Goal: Use online tool/utility: Utilize a website feature to perform a specific function

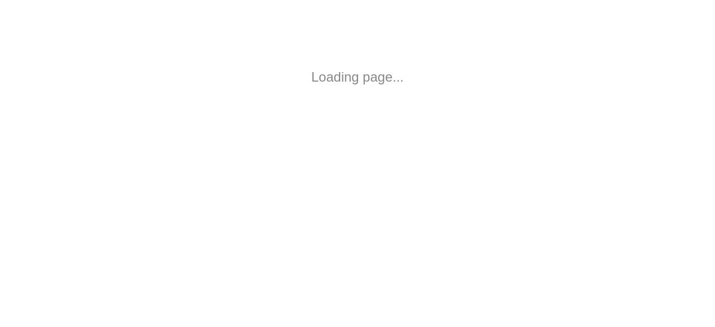
click at [299, 97] on html "Loading page..." at bounding box center [357, 77] width 715 height 154
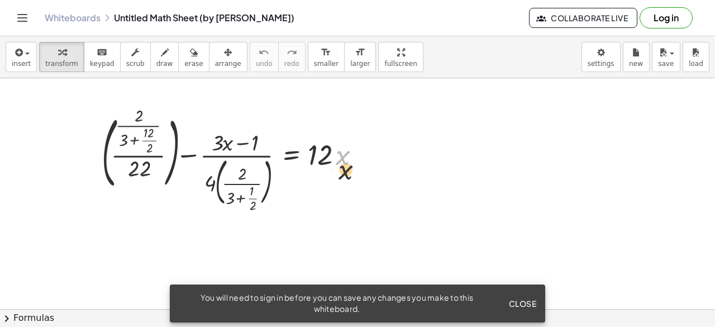
click at [342, 164] on div at bounding box center [235, 159] width 279 height 99
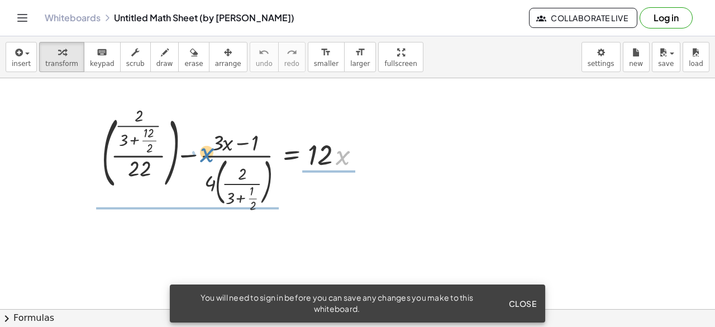
drag, startPoint x: 343, startPoint y: 159, endPoint x: 210, endPoint y: 156, distance: 133.5
click at [210, 156] on div at bounding box center [235, 159] width 279 height 99
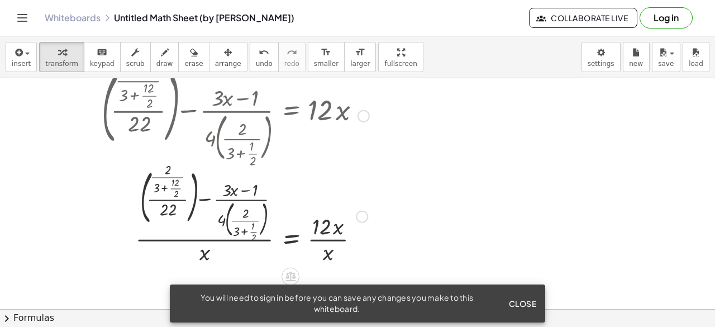
drag, startPoint x: 313, startPoint y: 155, endPoint x: 317, endPoint y: 182, distance: 27.1
drag, startPoint x: 197, startPoint y: 253, endPoint x: 205, endPoint y: 253, distance: 9.0
click at [205, 253] on div at bounding box center [235, 215] width 279 height 102
drag, startPoint x: 205, startPoint y: 253, endPoint x: 331, endPoint y: 257, distance: 125.7
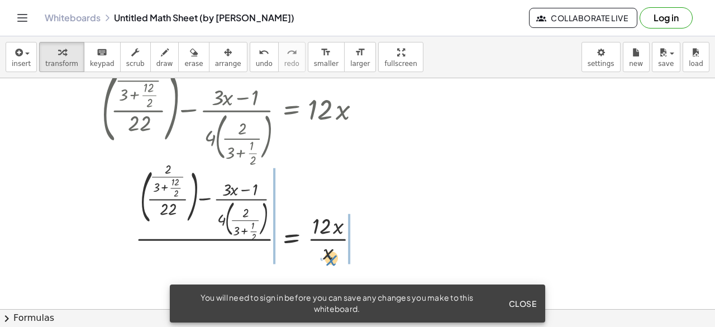
click at [331, 257] on div at bounding box center [235, 215] width 279 height 102
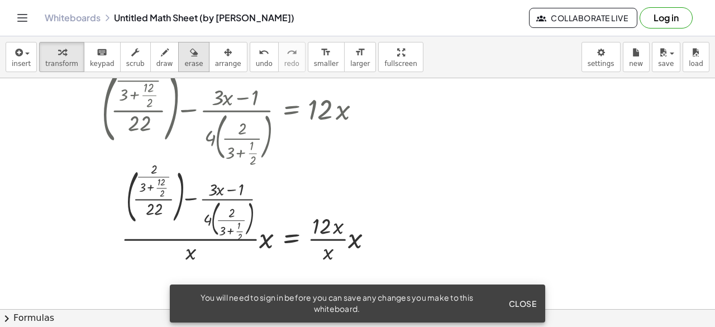
click at [184, 57] on div "button" at bounding box center [193, 51] width 18 height 13
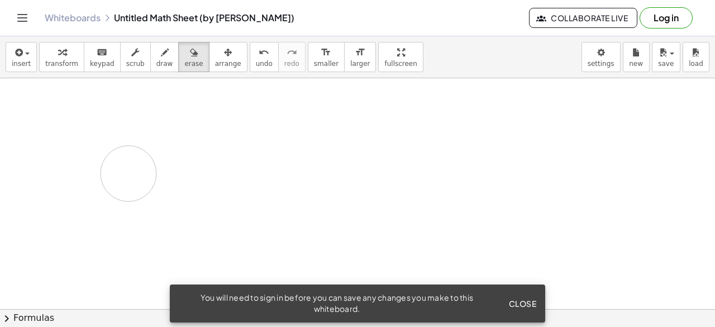
drag, startPoint x: 140, startPoint y: 87, endPoint x: 133, endPoint y: 149, distance: 62.3
click at [133, 149] on div at bounding box center [357, 300] width 715 height 535
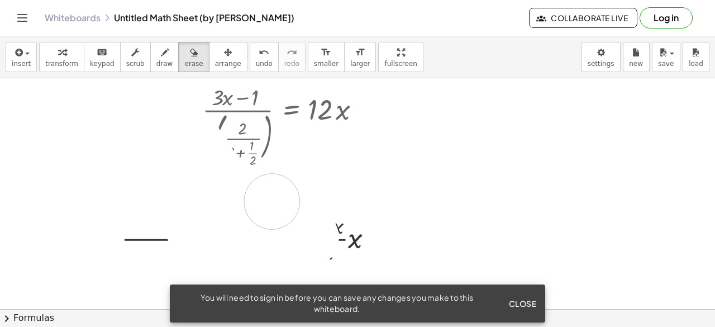
drag, startPoint x: 192, startPoint y: 148, endPoint x: 375, endPoint y: 205, distance: 191.9
click at [375, 205] on div at bounding box center [357, 300] width 715 height 535
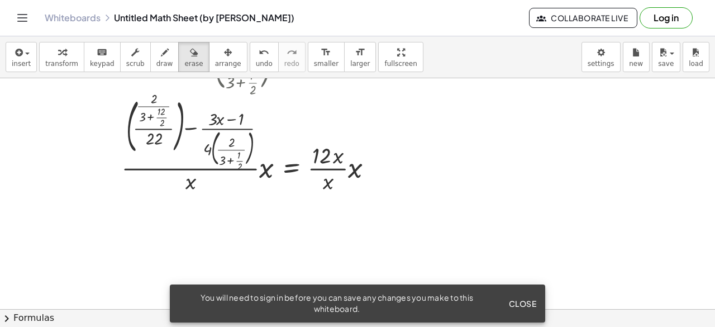
scroll to position [0, 0]
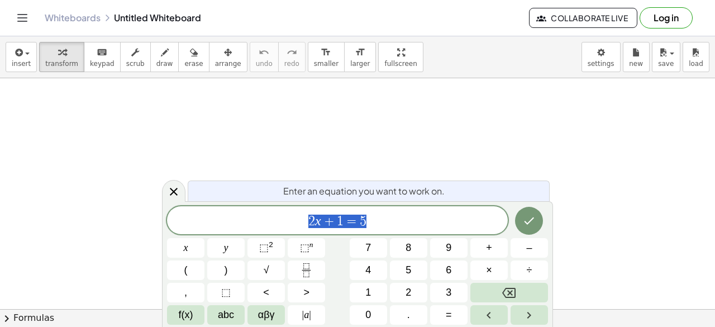
drag, startPoint x: 385, startPoint y: 218, endPoint x: 288, endPoint y: 209, distance: 98.1
click at [288, 209] on div "****** 2 x + 1 = 5" at bounding box center [337, 220] width 341 height 28
click at [179, 309] on span "f(x)" at bounding box center [186, 314] width 15 height 15
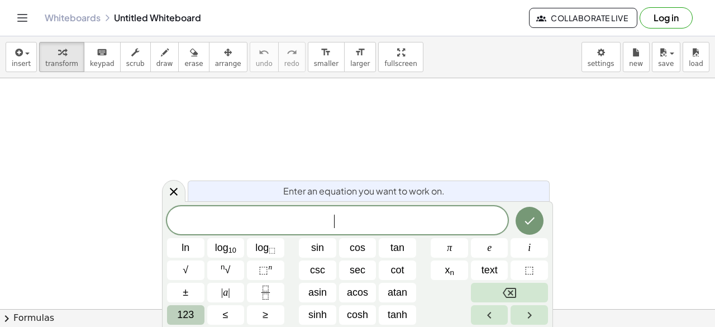
click at [189, 311] on span "123" at bounding box center [185, 314] width 17 height 15
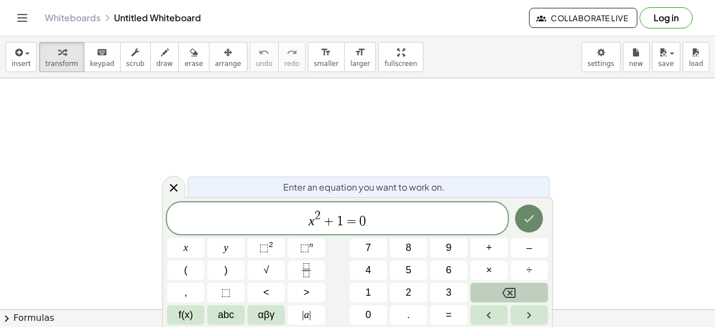
click at [532, 213] on icon "Done" at bounding box center [528, 218] width 13 height 13
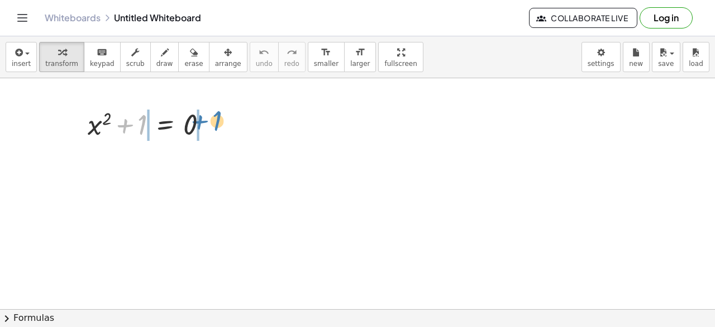
drag, startPoint x: 137, startPoint y: 119, endPoint x: 212, endPoint y: 115, distance: 74.9
click at [212, 115] on div at bounding box center [152, 123] width 140 height 38
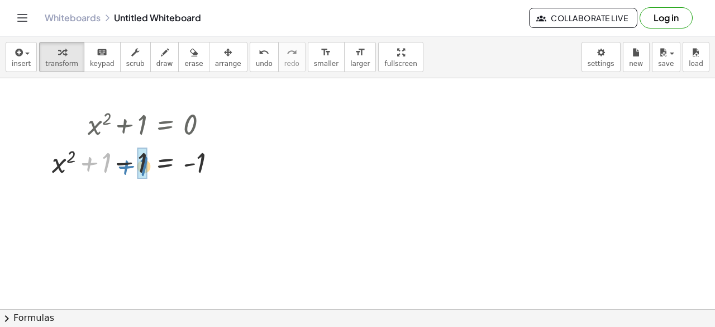
drag, startPoint x: 99, startPoint y: 163, endPoint x: 136, endPoint y: 166, distance: 37.6
click at [136, 166] on div at bounding box center [138, 161] width 184 height 38
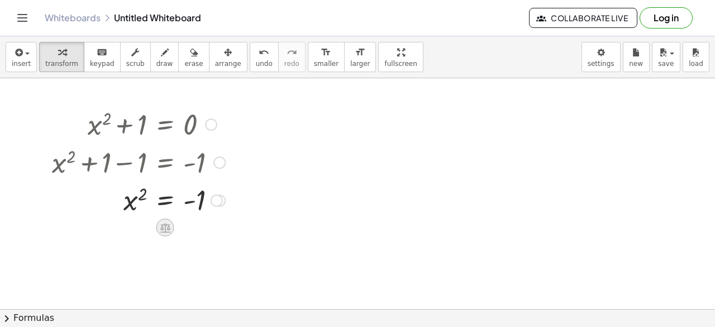
click at [162, 222] on icon at bounding box center [165, 228] width 12 height 12
click at [192, 229] on div "÷" at bounding box center [188, 227] width 18 height 18
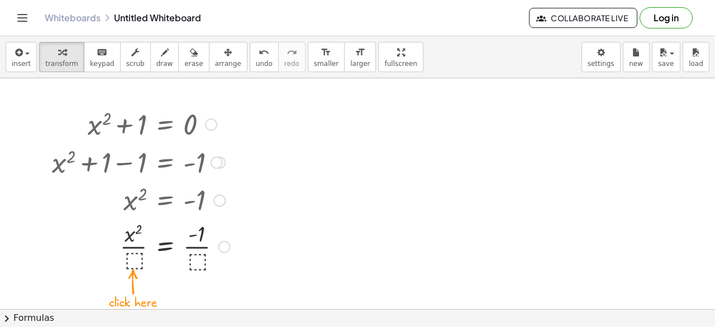
click at [136, 263] on div at bounding box center [140, 245] width 189 height 56
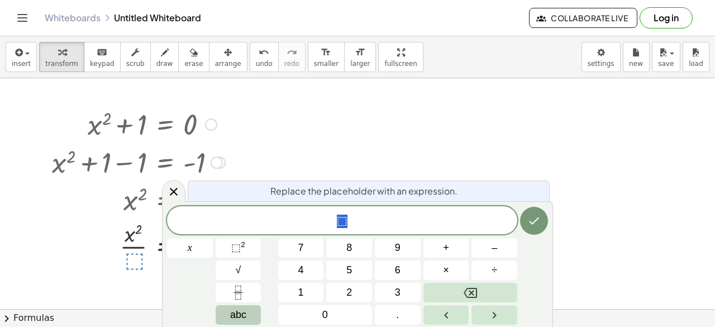
click at [248, 311] on button "abc" at bounding box center [239, 315] width 46 height 20
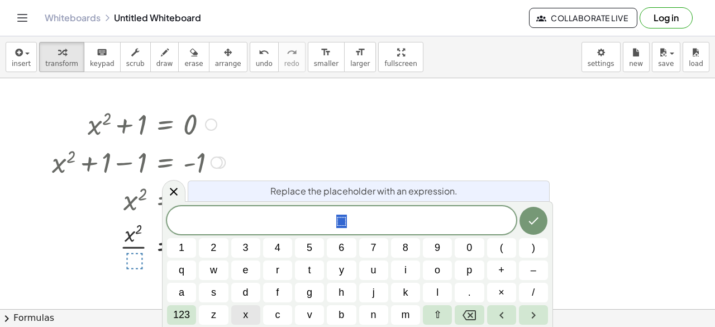
click at [249, 309] on button "x" at bounding box center [245, 315] width 29 height 20
click at [531, 214] on button "Done" at bounding box center [533, 221] width 28 height 28
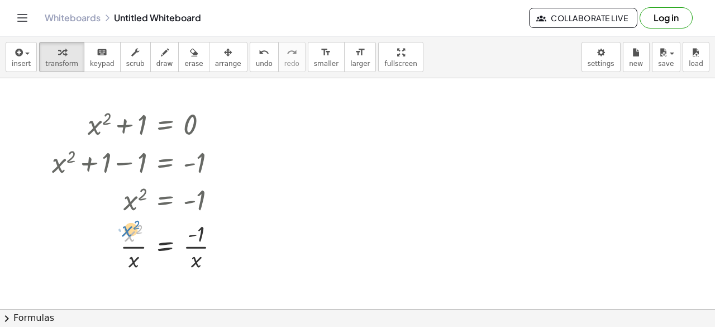
click at [127, 234] on div at bounding box center [140, 245] width 188 height 56
drag, startPoint x: 131, startPoint y: 252, endPoint x: 131, endPoint y: 244, distance: 7.8
click at [131, 244] on div at bounding box center [140, 245] width 188 height 56
drag, startPoint x: 132, startPoint y: 257, endPoint x: 131, endPoint y: 238, distance: 19.6
drag, startPoint x: 198, startPoint y: 234, endPoint x: 156, endPoint y: 241, distance: 42.4
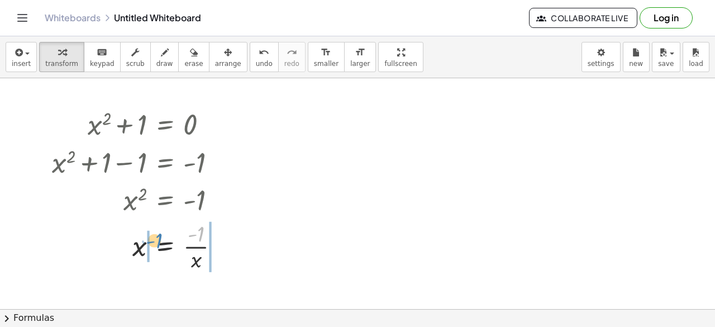
click at [156, 241] on div at bounding box center [140, 245] width 188 height 56
drag, startPoint x: 231, startPoint y: 243, endPoint x: 207, endPoint y: 230, distance: 27.7
click at [207, 229] on div at bounding box center [154, 245] width 217 height 56
click at [201, 201] on div at bounding box center [138, 199] width 184 height 37
drag, startPoint x: 201, startPoint y: 201, endPoint x: 207, endPoint y: 208, distance: 9.5
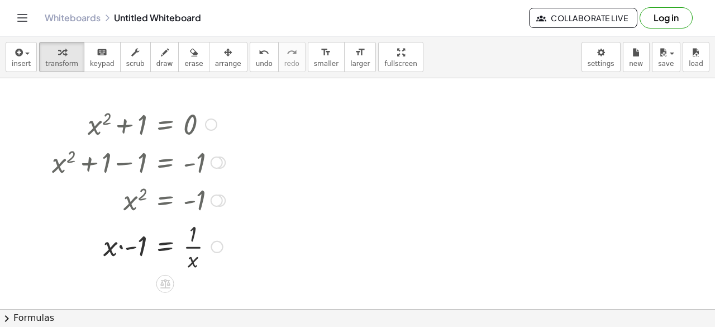
click at [207, 208] on div at bounding box center [138, 199] width 184 height 37
drag, startPoint x: 190, startPoint y: 241, endPoint x: 192, endPoint y: 231, distance: 10.3
click at [192, 231] on div at bounding box center [138, 245] width 184 height 56
drag, startPoint x: 192, startPoint y: 233, endPoint x: 143, endPoint y: 240, distance: 49.1
click at [143, 240] on div at bounding box center [138, 245] width 184 height 56
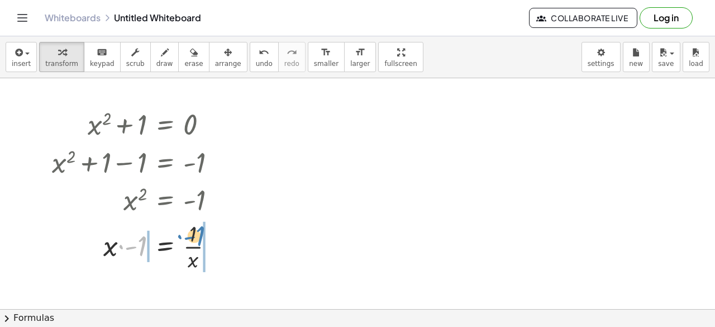
drag, startPoint x: 138, startPoint y: 244, endPoint x: 197, endPoint y: 234, distance: 59.5
click at [197, 234] on div at bounding box center [138, 245] width 184 height 56
drag, startPoint x: 142, startPoint y: 243, endPoint x: 119, endPoint y: 245, distance: 23.0
click at [118, 245] on div at bounding box center [151, 245] width 211 height 56
drag, startPoint x: 230, startPoint y: 242, endPoint x: 193, endPoint y: 230, distance: 38.8
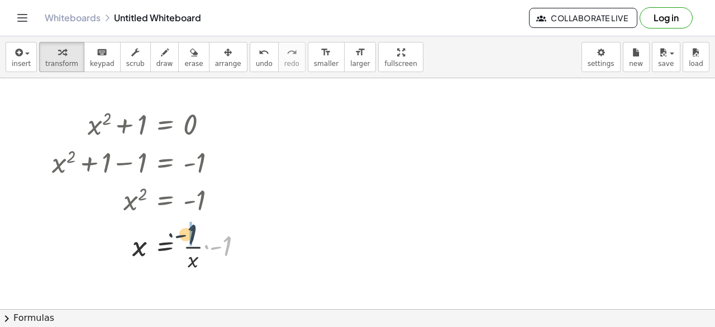
click at [193, 230] on div at bounding box center [151, 245] width 211 height 56
drag, startPoint x: 197, startPoint y: 257, endPoint x: 203, endPoint y: 233, distance: 24.9
drag, startPoint x: 202, startPoint y: 263, endPoint x: 195, endPoint y: 231, distance: 33.2
click at [195, 231] on div at bounding box center [142, 245] width 192 height 56
click at [224, 246] on div at bounding box center [223, 246] width 12 height 12
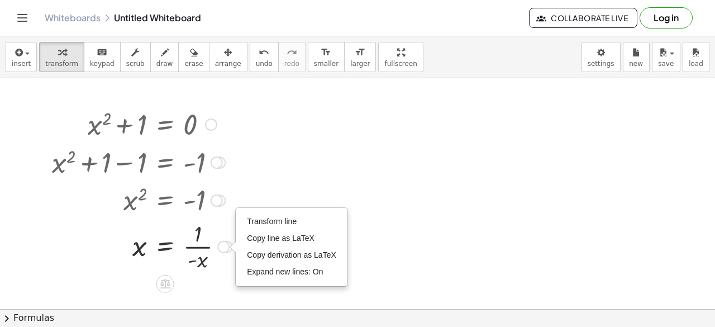
click at [213, 232] on div at bounding box center [142, 245] width 192 height 56
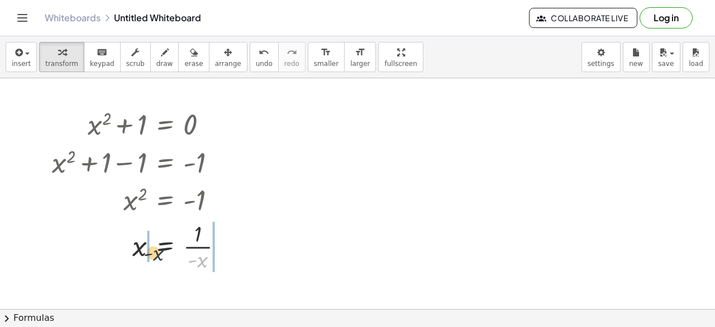
drag, startPoint x: 201, startPoint y: 260, endPoint x: 146, endPoint y: 251, distance: 55.5
drag, startPoint x: 229, startPoint y: 246, endPoint x: 204, endPoint y: 261, distance: 29.0
click at [204, 261] on div at bounding box center [158, 245] width 225 height 56
drag, startPoint x: 226, startPoint y: 248, endPoint x: 210, endPoint y: 263, distance: 21.3
click at [210, 263] on div at bounding box center [154, 245] width 216 height 56
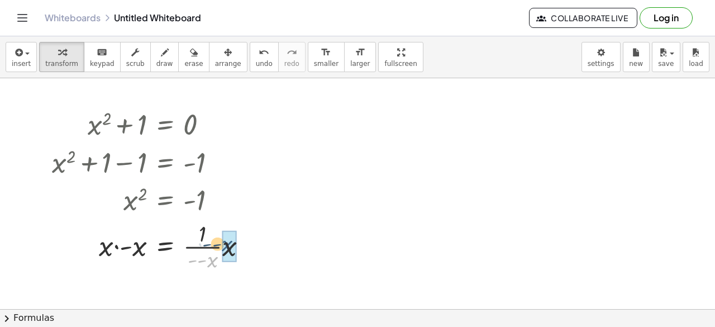
drag, startPoint x: 210, startPoint y: 262, endPoint x: 229, endPoint y: 247, distance: 24.2
drag, startPoint x: 201, startPoint y: 260, endPoint x: 203, endPoint y: 249, distance: 10.8
click at [203, 248] on div at bounding box center [146, 245] width 201 height 56
drag, startPoint x: 213, startPoint y: 260, endPoint x: 208, endPoint y: 229, distance: 31.1
drag, startPoint x: 194, startPoint y: 249, endPoint x: 205, endPoint y: 246, distance: 11.5
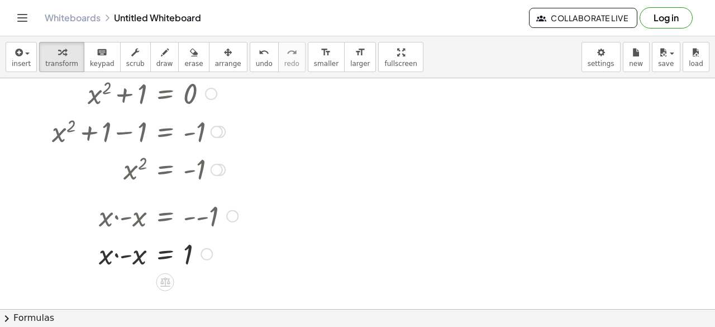
drag, startPoint x: 210, startPoint y: 236, endPoint x: 193, endPoint y: 271, distance: 39.7
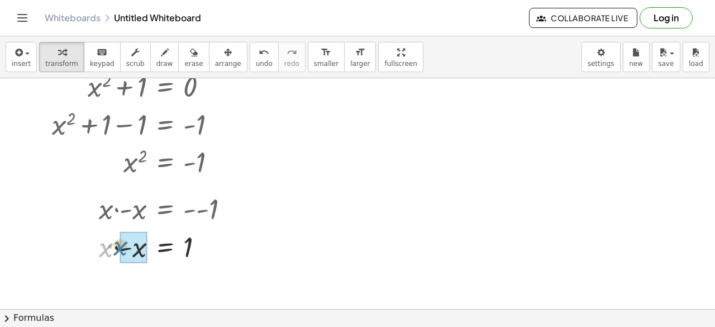
drag, startPoint x: 112, startPoint y: 250, endPoint x: 131, endPoint y: 248, distance: 19.0
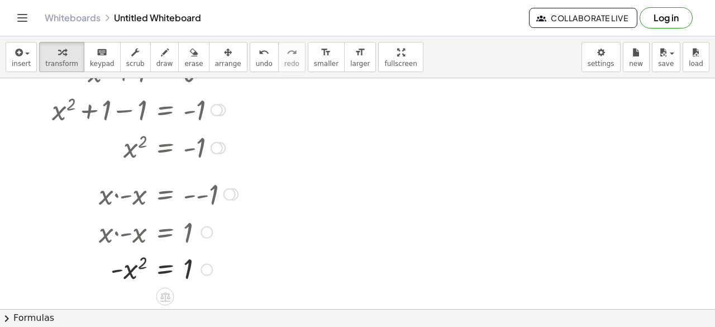
drag, startPoint x: 200, startPoint y: 255, endPoint x: 197, endPoint y: 269, distance: 14.2
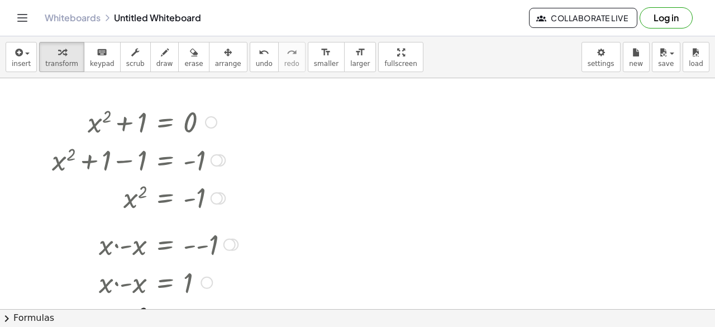
scroll to position [0, 0]
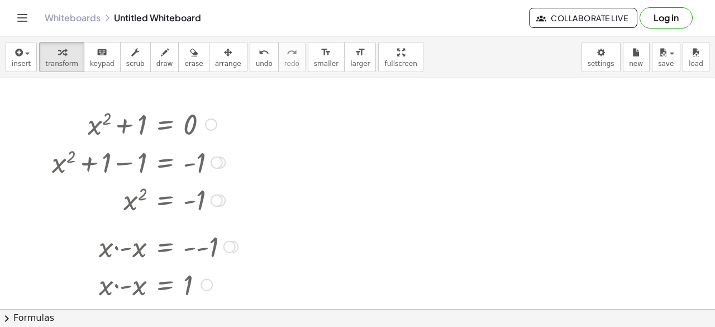
drag, startPoint x: 197, startPoint y: 264, endPoint x: 212, endPoint y: 179, distance: 86.1
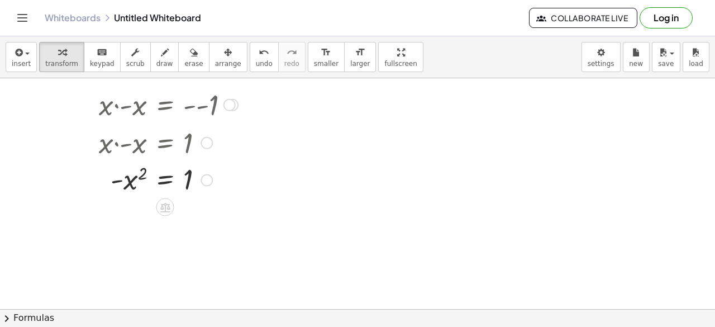
drag, startPoint x: 212, startPoint y: 179, endPoint x: 205, endPoint y: 210, distance: 31.9
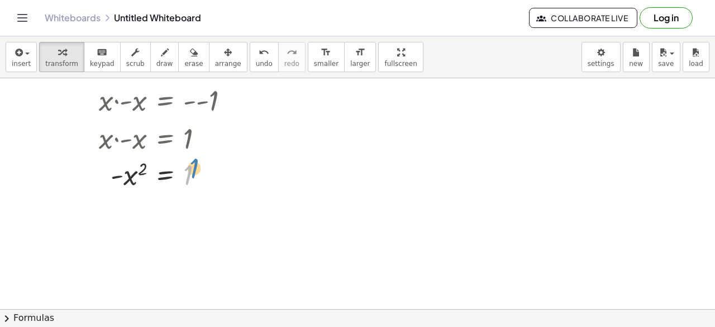
drag, startPoint x: 186, startPoint y: 164, endPoint x: 195, endPoint y: 157, distance: 11.2
click at [195, 157] on div at bounding box center [144, 174] width 197 height 37
click at [141, 167] on div at bounding box center [144, 174] width 197 height 37
click at [163, 195] on div at bounding box center [165, 203] width 18 height 18
click at [141, 179] on div at bounding box center [144, 174] width 197 height 37
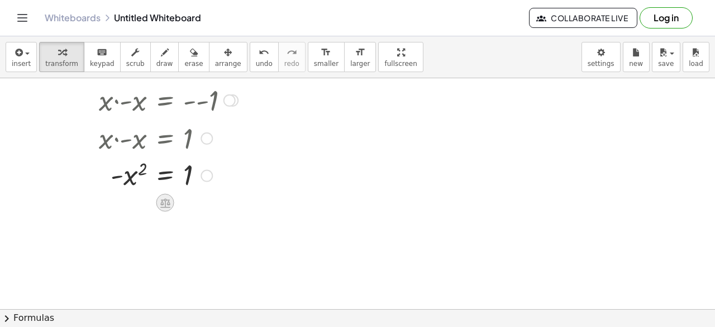
click at [168, 194] on div at bounding box center [165, 203] width 18 height 18
click at [216, 200] on div at bounding box center [210, 203] width 18 height 18
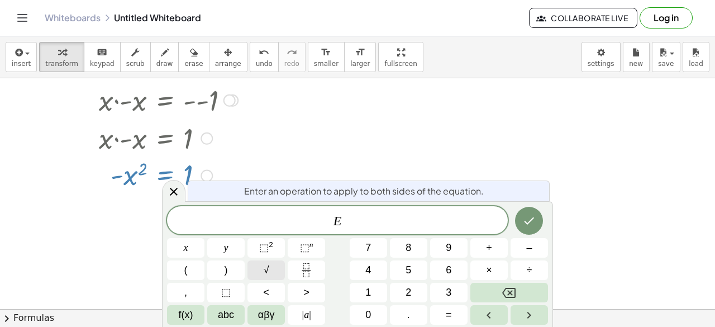
click at [277, 262] on button "√" at bounding box center [265, 270] width 37 height 20
click at [525, 223] on icon "Done" at bounding box center [528, 219] width 13 height 13
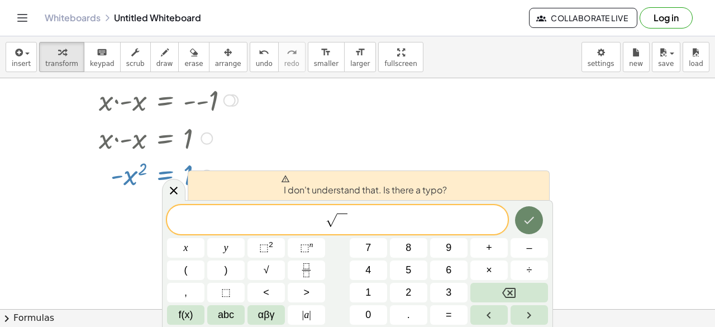
click at [522, 223] on icon "Done" at bounding box center [528, 219] width 13 height 13
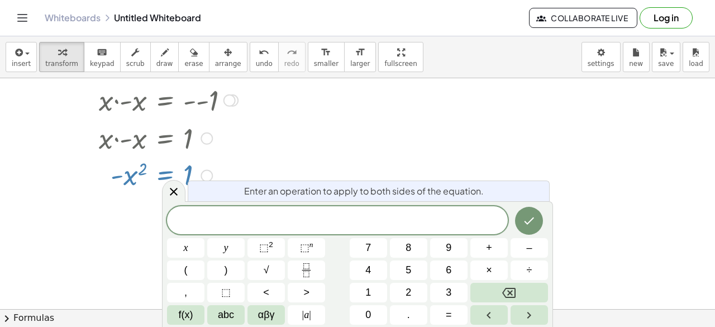
click at [119, 166] on div at bounding box center [144, 174] width 197 height 37
click at [165, 189] on div at bounding box center [173, 190] width 23 height 22
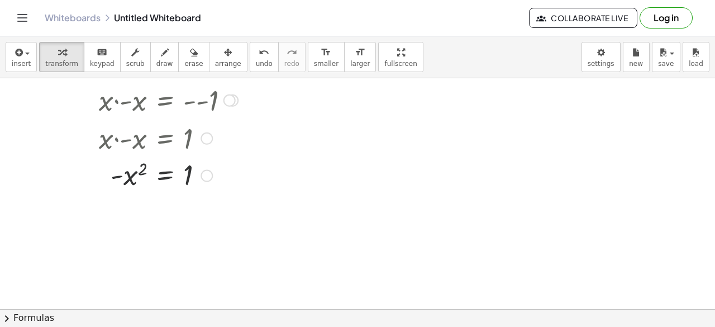
click at [182, 179] on div at bounding box center [144, 174] width 197 height 37
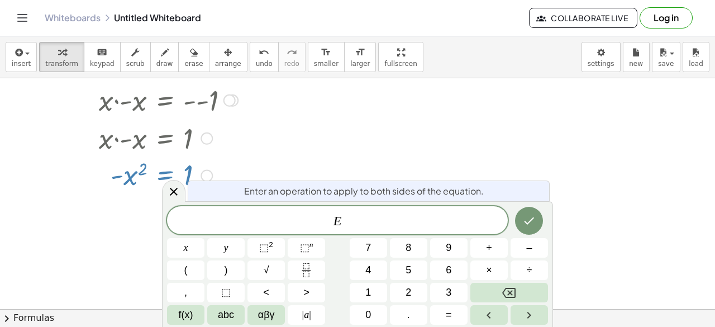
click at [152, 180] on div at bounding box center [144, 174] width 197 height 37
click at [143, 199] on div at bounding box center [357, 163] width 715 height 462
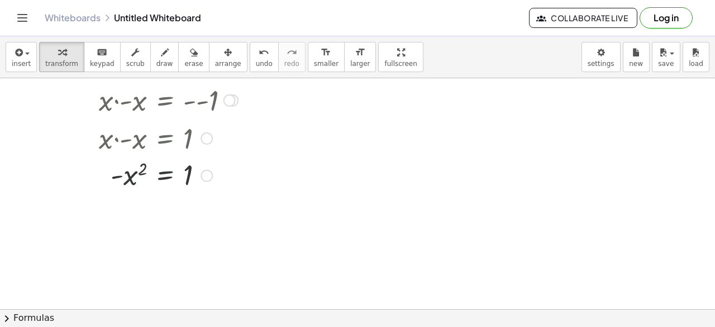
click at [167, 202] on div at bounding box center [357, 163] width 715 height 462
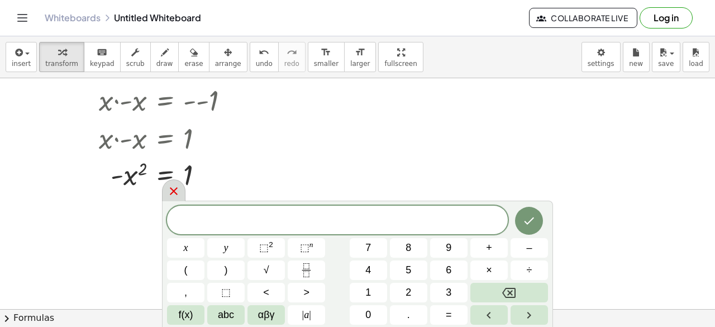
click at [173, 190] on icon at bounding box center [173, 190] width 13 height 13
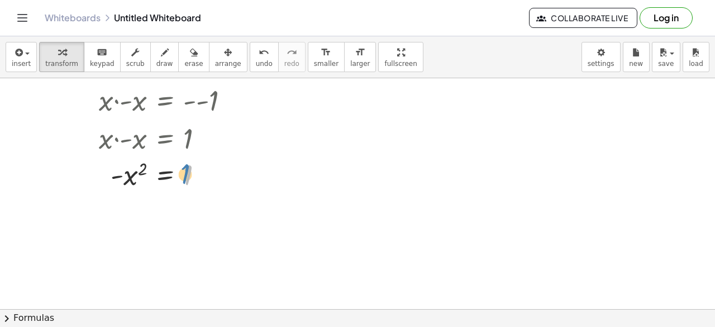
click at [189, 181] on div at bounding box center [144, 174] width 197 height 37
click at [169, 199] on icon at bounding box center [165, 202] width 10 height 9
click at [204, 200] on div at bounding box center [210, 203] width 18 height 18
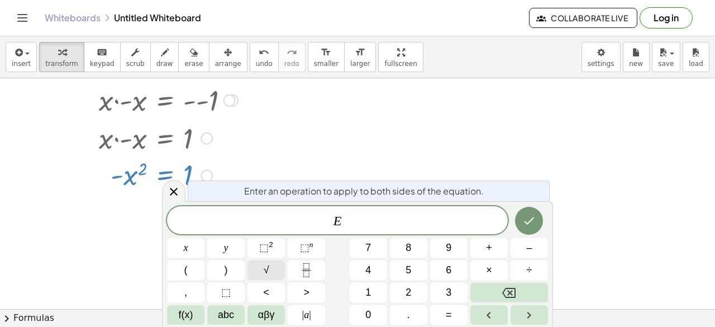
click at [275, 270] on button "√" at bounding box center [265, 270] width 37 height 20
click at [533, 218] on icon "Done" at bounding box center [528, 219] width 13 height 13
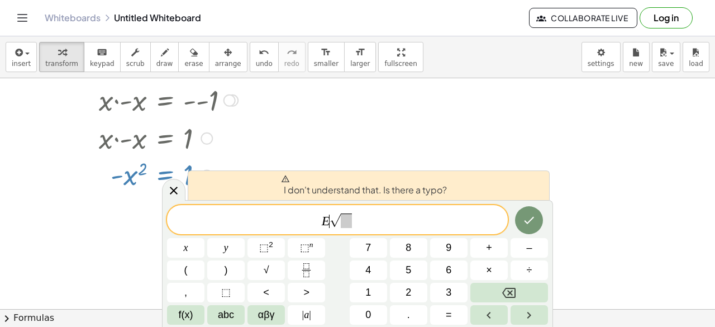
click at [334, 217] on span "√" at bounding box center [334, 220] width 11 height 13
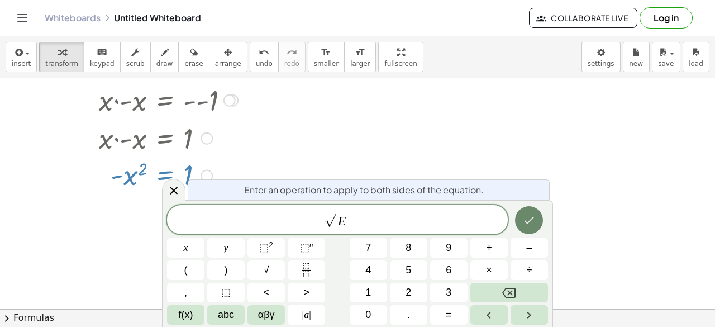
click at [540, 222] on button "Done" at bounding box center [529, 220] width 28 height 28
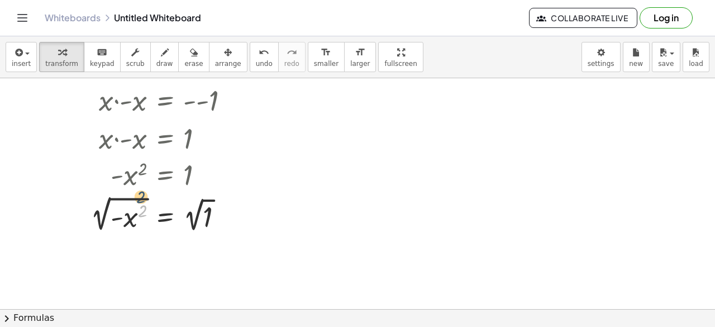
drag, startPoint x: 143, startPoint y: 210, endPoint x: 142, endPoint y: 198, distance: 11.8
click at [142, 197] on div at bounding box center [144, 214] width 197 height 42
drag, startPoint x: 141, startPoint y: 197, endPoint x: 141, endPoint y: 203, distance: 6.1
click at [142, 203] on div at bounding box center [144, 214] width 197 height 42
click at [142, 207] on div at bounding box center [144, 214] width 197 height 42
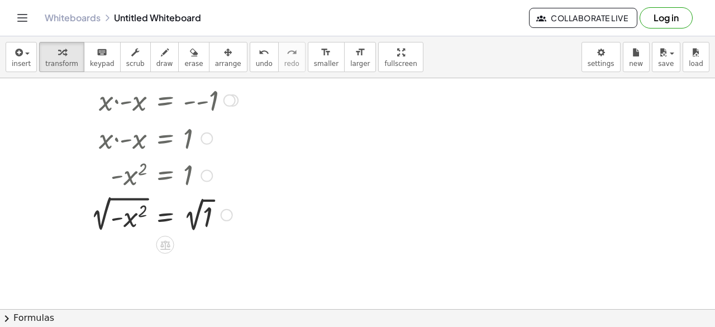
click at [143, 206] on div at bounding box center [144, 214] width 197 height 42
drag, startPoint x: 143, startPoint y: 206, endPoint x: 111, endPoint y: 197, distance: 34.1
click at [111, 197] on div at bounding box center [144, 214] width 197 height 42
drag, startPoint x: 130, startPoint y: 218, endPoint x: 121, endPoint y: 210, distance: 11.9
click at [119, 210] on div at bounding box center [144, 214] width 197 height 42
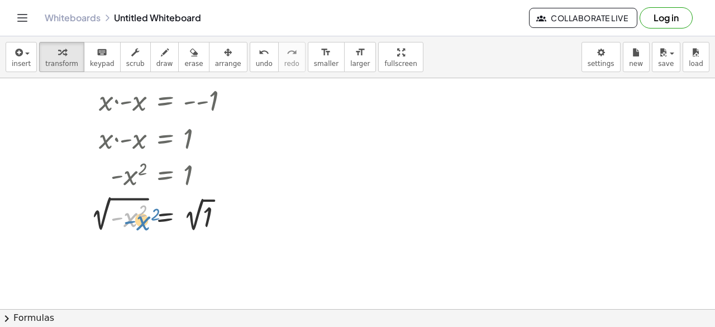
drag, startPoint x: 111, startPoint y: 210, endPoint x: 118, endPoint y: 212, distance: 7.9
click at [118, 212] on div at bounding box center [144, 214] width 197 height 42
drag, startPoint x: 189, startPoint y: 216, endPoint x: 183, endPoint y: 209, distance: 8.7
click at [184, 209] on div at bounding box center [144, 214] width 197 height 42
click at [128, 195] on div at bounding box center [144, 214] width 197 height 42
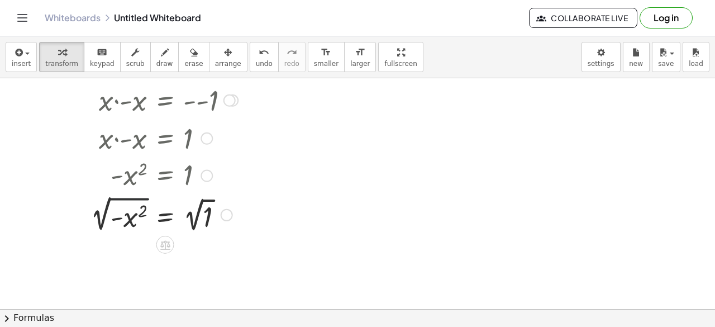
click at [140, 194] on div at bounding box center [144, 214] width 197 height 42
click at [139, 199] on div at bounding box center [144, 214] width 197 height 42
click at [164, 244] on icon at bounding box center [165, 245] width 12 height 12
click at [207, 243] on icon at bounding box center [210, 245] width 10 height 10
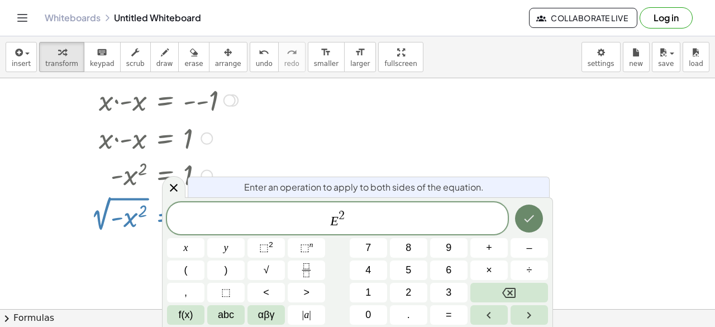
click at [525, 212] on button "Done" at bounding box center [529, 218] width 28 height 28
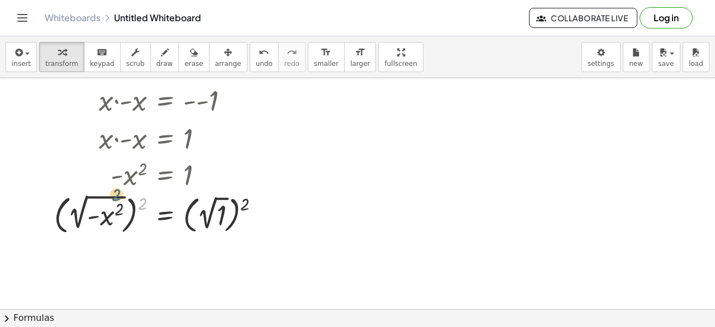
drag, startPoint x: 140, startPoint y: 204, endPoint x: 114, endPoint y: 197, distance: 26.7
click at [113, 197] on div at bounding box center [160, 213] width 228 height 46
drag, startPoint x: 140, startPoint y: 203, endPoint x: 117, endPoint y: 207, distance: 23.3
click at [117, 207] on div at bounding box center [160, 213] width 228 height 46
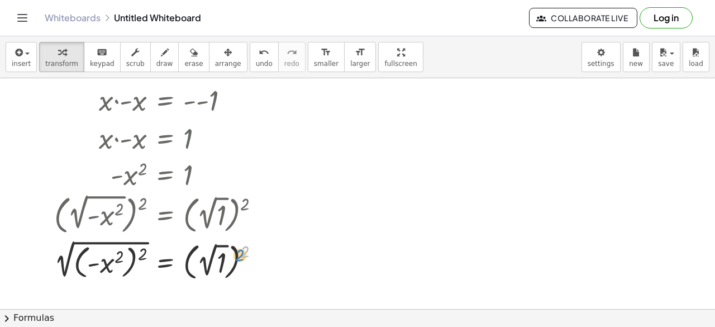
drag, startPoint x: 242, startPoint y: 246, endPoint x: 234, endPoint y: 250, distance: 9.0
click at [234, 250] on div at bounding box center [160, 260] width 228 height 46
drag, startPoint x: 241, startPoint y: 249, endPoint x: 221, endPoint y: 252, distance: 20.4
click at [221, 252] on div at bounding box center [160, 260] width 228 height 46
drag, startPoint x: 142, startPoint y: 250, endPoint x: 114, endPoint y: 253, distance: 28.7
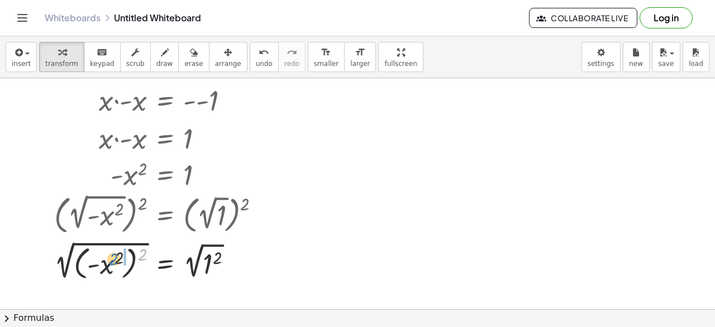
click at [114, 253] on div at bounding box center [160, 259] width 228 height 45
drag, startPoint x: 141, startPoint y: 260, endPoint x: 129, endPoint y: 258, distance: 11.8
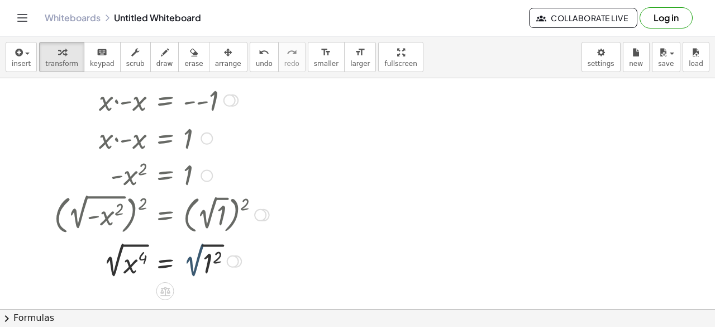
click at [200, 261] on div at bounding box center [160, 260] width 228 height 42
drag, startPoint x: 213, startPoint y: 256, endPoint x: 213, endPoint y: 249, distance: 7.3
click at [213, 249] on div at bounding box center [160, 260] width 228 height 42
drag, startPoint x: 210, startPoint y: 245, endPoint x: 208, endPoint y: 257, distance: 12.5
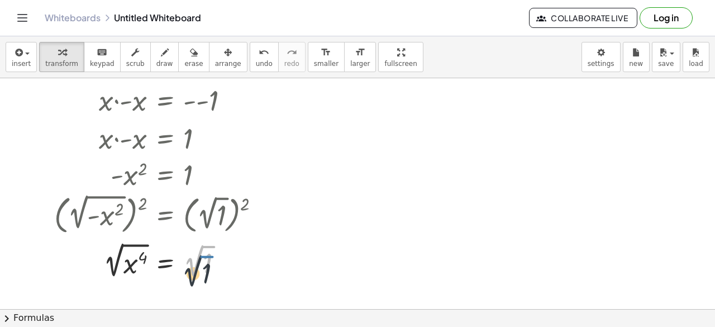
click at [208, 257] on div at bounding box center [160, 260] width 228 height 42
click at [208, 257] on div "Transform line Copy line as LaTeX Copy derivation as LaTeX Expand new lines: On" at bounding box center [206, 261] width 12 height 12
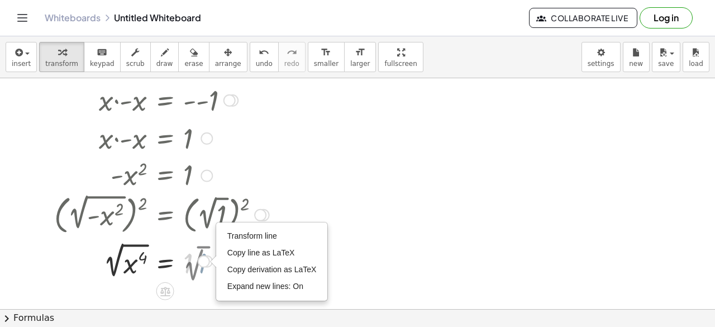
click at [208, 257] on div "Transform line Copy line as LaTeX Copy derivation as LaTeX Expand new lines: On" at bounding box center [204, 261] width 12 height 12
click at [183, 267] on div at bounding box center [160, 260] width 228 height 42
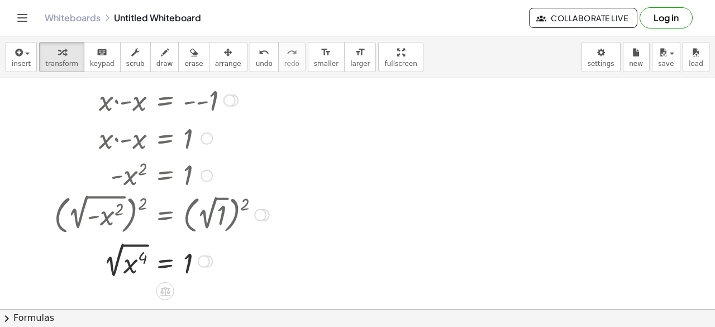
click at [136, 260] on div at bounding box center [160, 260] width 228 height 42
click at [136, 261] on div at bounding box center [160, 260] width 228 height 37
drag, startPoint x: 140, startPoint y: 256, endPoint x: 193, endPoint y: 253, distance: 53.1
click at [193, 253] on div at bounding box center [160, 260] width 228 height 37
drag, startPoint x: 191, startPoint y: 262, endPoint x: 120, endPoint y: 265, distance: 71.0
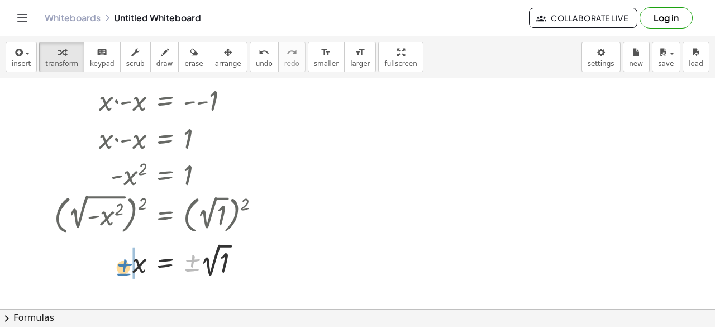
click at [120, 265] on div at bounding box center [160, 260] width 228 height 41
drag, startPoint x: 202, startPoint y: 255, endPoint x: 196, endPoint y: 253, distance: 6.4
click at [196, 253] on div at bounding box center [160, 260] width 228 height 41
drag, startPoint x: 196, startPoint y: 254, endPoint x: 135, endPoint y: 264, distance: 62.2
